Goal: Information Seeking & Learning: Learn about a topic

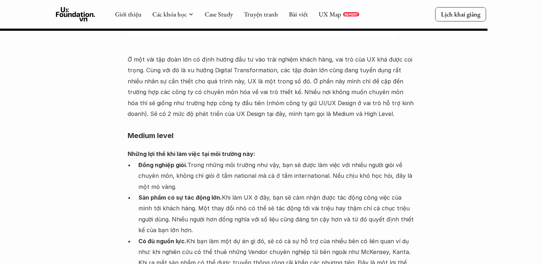
scroll to position [4068, 0]
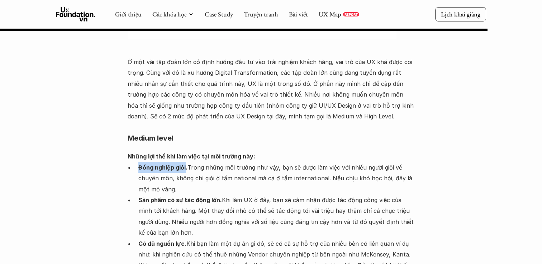
drag, startPoint x: 138, startPoint y: 89, endPoint x: 185, endPoint y: 87, distance: 46.6
click at [185, 164] on strong "Đồng nghiệp giỏi." at bounding box center [162, 167] width 49 height 7
copy strong "Đồng nghiệp giỏi"
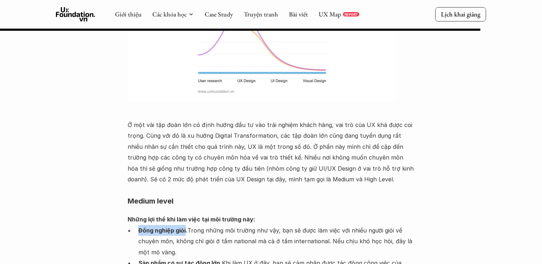
scroll to position [4002, 0]
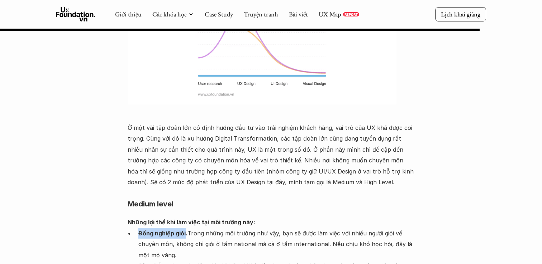
click at [212, 228] on p "Đồng nghiệp giỏi. Trong những môi trường như vậy, bạn sẽ được làm việc với nhiề…" at bounding box center [276, 244] width 276 height 33
click at [161, 230] on strong "Đồng nghiệp giỏi." at bounding box center [162, 233] width 49 height 7
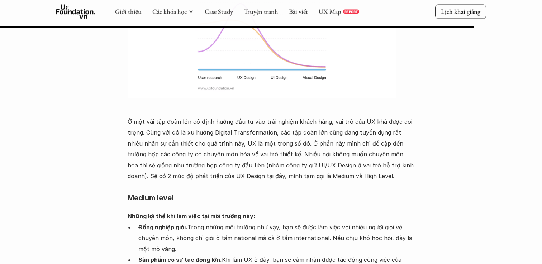
scroll to position [4018, 0]
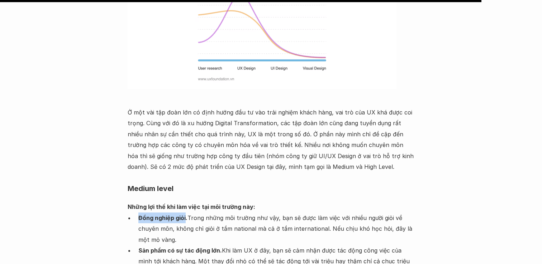
drag, startPoint x: 139, startPoint y: 139, endPoint x: 186, endPoint y: 138, distance: 46.6
click at [186, 215] on strong "Đồng nghiệp giỏi." at bounding box center [162, 218] width 49 height 7
copy strong "Đồng nghiệp giỏi"
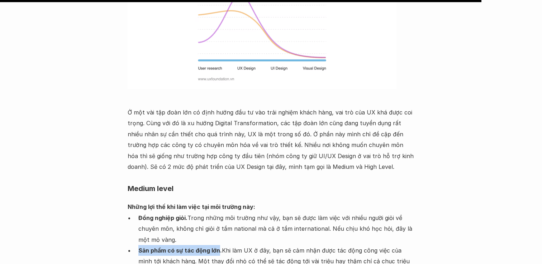
drag, startPoint x: 138, startPoint y: 173, endPoint x: 218, endPoint y: 172, distance: 80.6
copy strong "Sản phẩm có sự tác động lớn"
drag, startPoint x: 140, startPoint y: 217, endPoint x: 184, endPoint y: 216, distance: 44.1
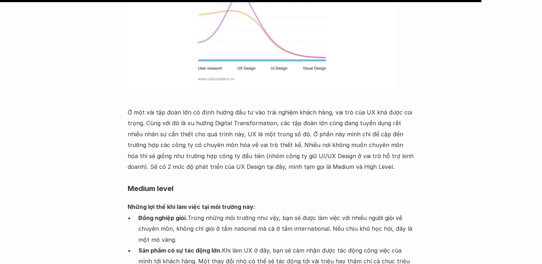
copy strong "Có đủ nguồn lực"
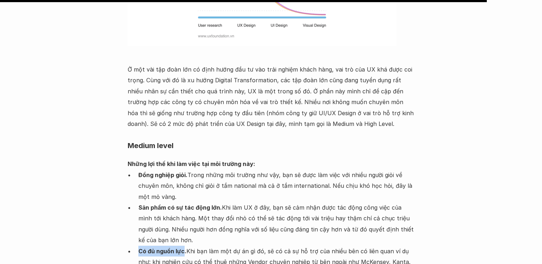
click at [149, 246] on p "Có đủ nguồn lực. Khi bạn làm một dự án gì đó, sẽ có cả sự hỗ trợ của nhiều bên …" at bounding box center [276, 268] width 276 height 44
drag, startPoint x: 138, startPoint y: 215, endPoint x: 177, endPoint y: 218, distance: 38.4
copy strong "Hỗ trợ đào tạo"
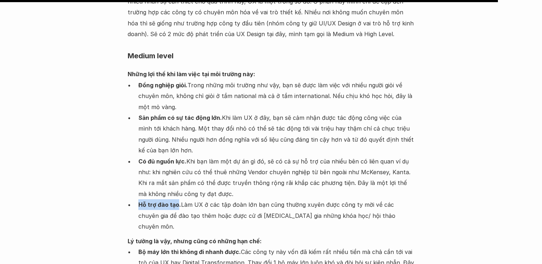
scroll to position [4154, 0]
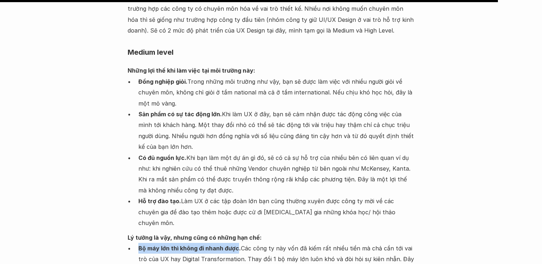
drag, startPoint x: 137, startPoint y: 164, endPoint x: 236, endPoint y: 158, distance: 99.4
copy strong "Bộ máy lớn thì không đi nhanh được"
copy strong "Khó khăn trong việc bao quát, chỉ nắm rõ được một vài phần nhất định"
drag, startPoint x: 139, startPoint y: 191, endPoint x: 331, endPoint y: 190, distance: 191.7
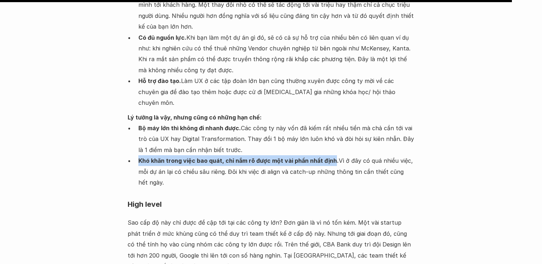
scroll to position [4278, 0]
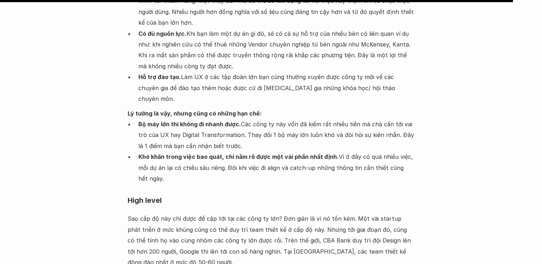
click at [189, 214] on p "Sao cấp độ này chỉ được đề cập tới tại các công ty lớn? Đơn giản là vì nó tốn k…" at bounding box center [271, 241] width 287 height 54
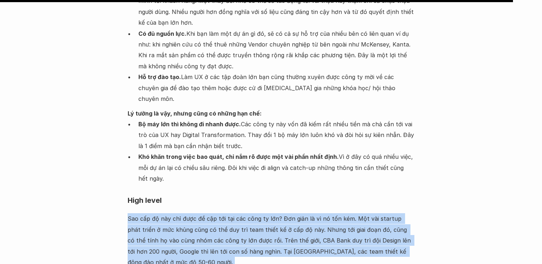
click at [189, 214] on p "Sao cấp độ này chỉ được đề cập tới tại các công ty lớn? Đơn giản là vì nó tốn k…" at bounding box center [271, 241] width 287 height 54
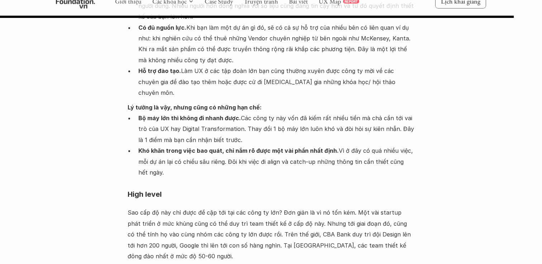
scroll to position [4283, 0]
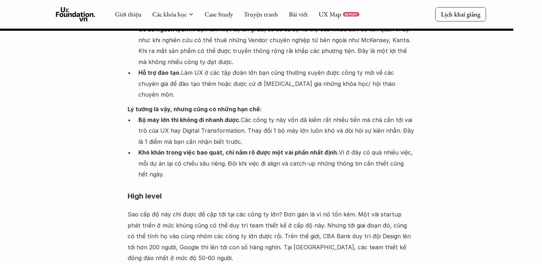
click at [186, 209] on p "Sao cấp độ này chỉ được đề cập tới tại các công ty lớn? Đơn giản là vì nó tốn k…" at bounding box center [271, 236] width 287 height 54
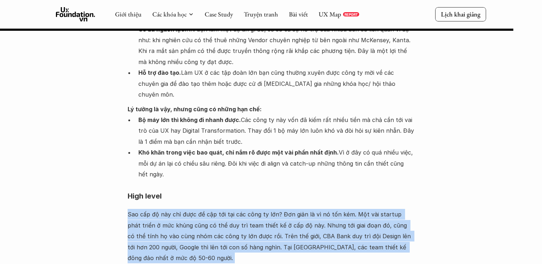
click at [195, 209] on p "Sao cấp độ này chỉ được đề cập tới tại các công ty lớn? Đơn giản là vì nó tốn k…" at bounding box center [271, 236] width 287 height 54
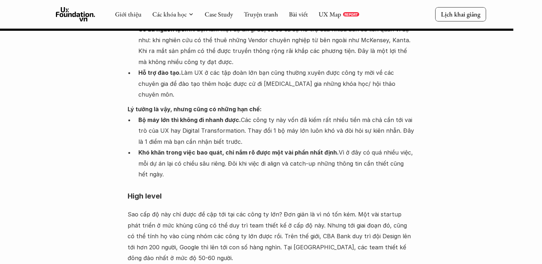
click at [195, 209] on p "Sao cấp độ này chỉ được đề cập tới tại các công ty lớn? Đơn giản là vì nó tốn k…" at bounding box center [271, 236] width 287 height 54
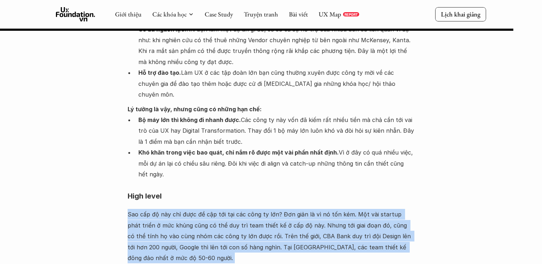
click at [199, 209] on p "Sao cấp độ này chỉ được đề cập tới tại các công ty lớn? Đơn giản là vì nó tốn k…" at bounding box center [271, 236] width 287 height 54
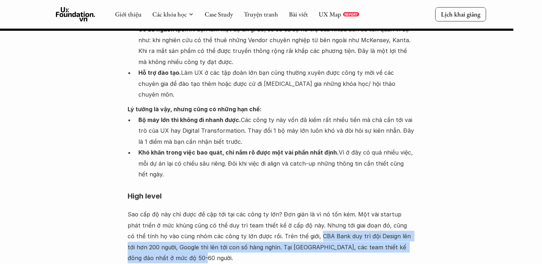
drag, startPoint x: 284, startPoint y: 148, endPoint x: 207, endPoint y: 174, distance: 81.9
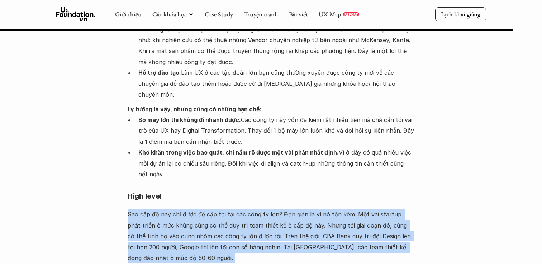
copy div "Lor ips do sit ame cons ad eli sed doe tem inci ut lab? Etd magn al en ad min v…"
drag, startPoint x: 266, startPoint y: 216, endPoint x: 124, endPoint y: 126, distance: 168.0
